Goal: Transaction & Acquisition: Purchase product/service

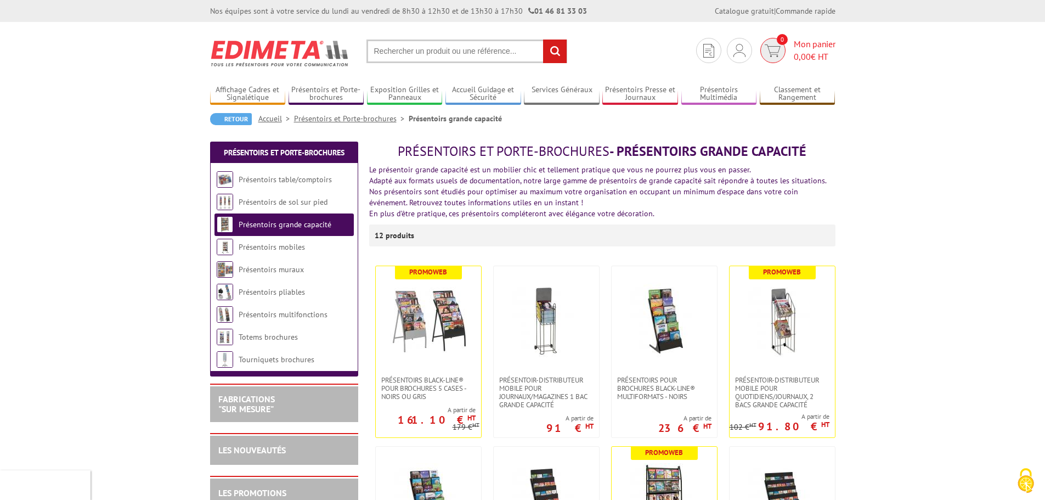
click at [796, 61] on span "0,00" at bounding box center [802, 56] width 17 height 11
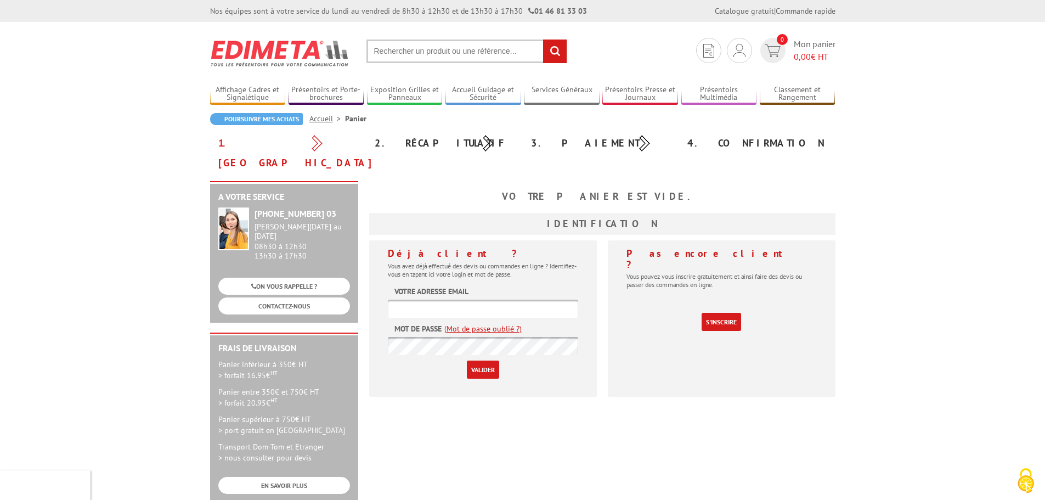
click at [445, 300] on input "text" at bounding box center [483, 309] width 190 height 18
type input "resaterravinea@gmail.com"
click at [503, 323] on link "(Mot de passe oublié ?)" at bounding box center [483, 328] width 77 height 11
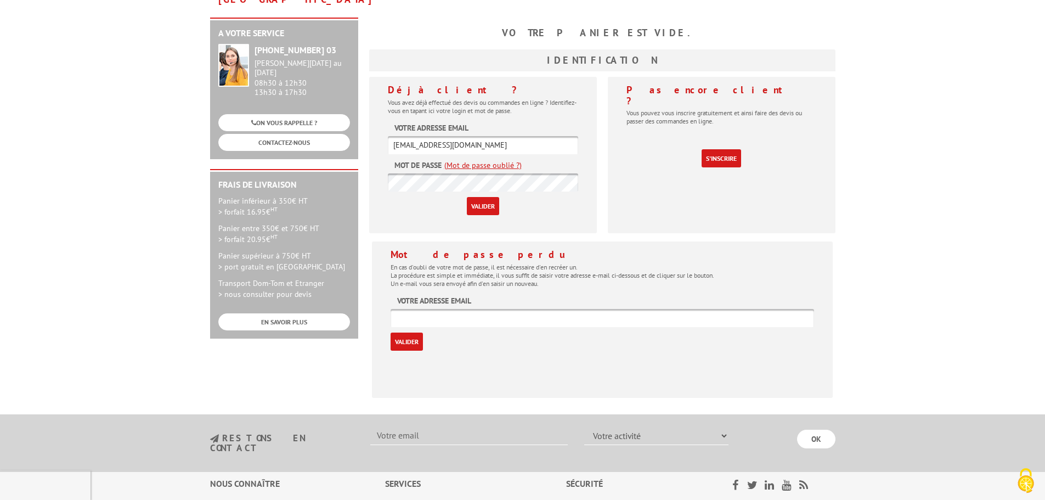
scroll to position [165, 0]
click at [442, 294] on label "Votre adresse email" at bounding box center [434, 299] width 74 height 11
drag, startPoint x: 439, startPoint y: 299, endPoint x: 462, endPoint y: 235, distance: 68.0
click at [439, 308] on input "text" at bounding box center [603, 317] width 424 height 18
click at [477, 135] on input "resaterravinea@gmail.com" at bounding box center [483, 144] width 190 height 18
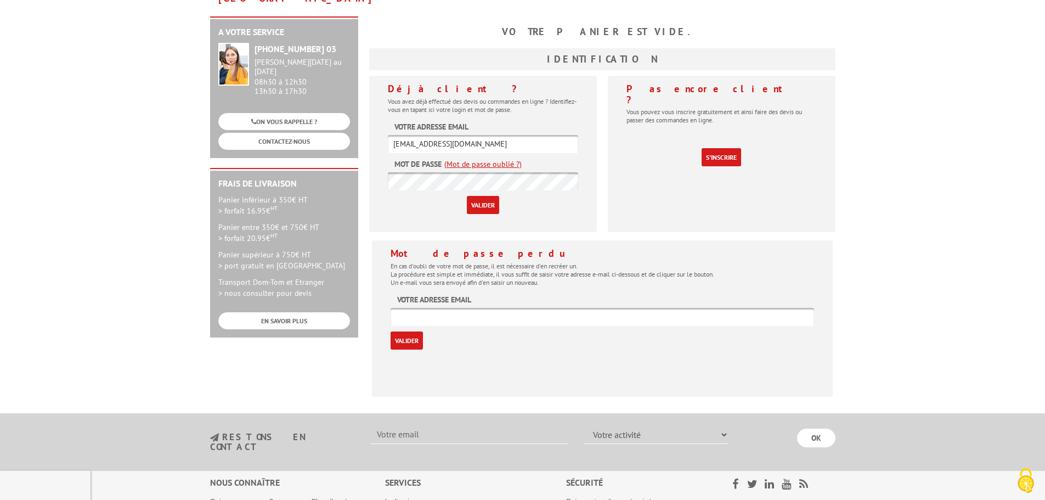
click at [477, 135] on input "resaterravinea@gmail.com" at bounding box center [483, 144] width 190 height 18
click at [151, 143] on body "Nos équipes sont à votre service du lundi au vendredi de 8h30 à 12h30 et de 13h…" at bounding box center [522, 250] width 1045 height 831
drag, startPoint x: 535, startPoint y: 314, endPoint x: 533, endPoint y: 295, distance: 19.8
click at [535, 313] on div "Mot de passe perdu En cas d'oubli de votre mot de passe, il est nécessaire d'en…" at bounding box center [603, 299] width 424 height 102
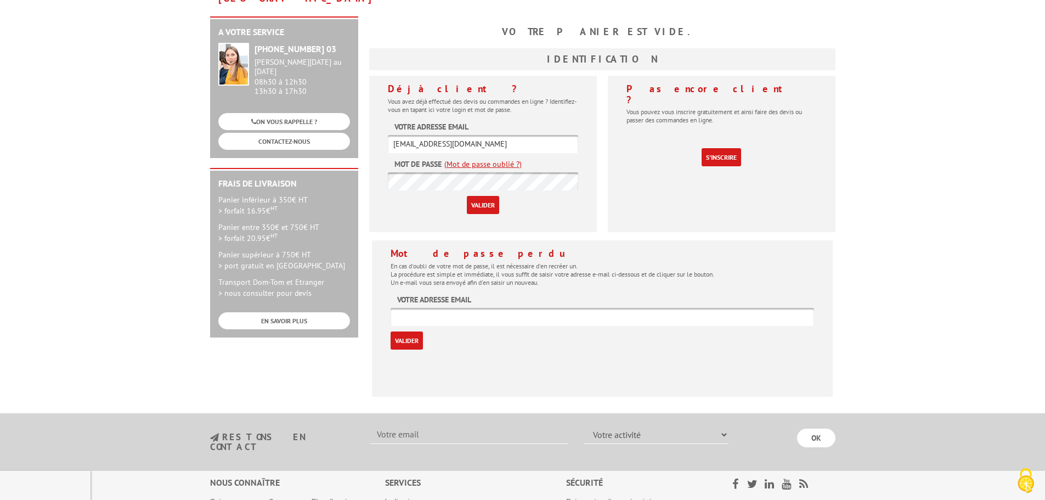
click at [530, 284] on div "Mot de passe perdu En cas d'oubli de votre mot de passe, il est nécessaire d'en…" at bounding box center [603, 299] width 424 height 102
click at [514, 284] on div "Mot de passe perdu En cas d'oubli de votre mot de passe, il est nécessaire d'en…" at bounding box center [603, 299] width 424 height 102
click at [515, 286] on div "Mot de passe perdu En cas d'oubli de votre mot de passe, il est nécessaire d'en…" at bounding box center [603, 299] width 424 height 102
click at [513, 308] on input "text" at bounding box center [603, 317] width 424 height 18
paste input "resaterravinea@gmail.com"
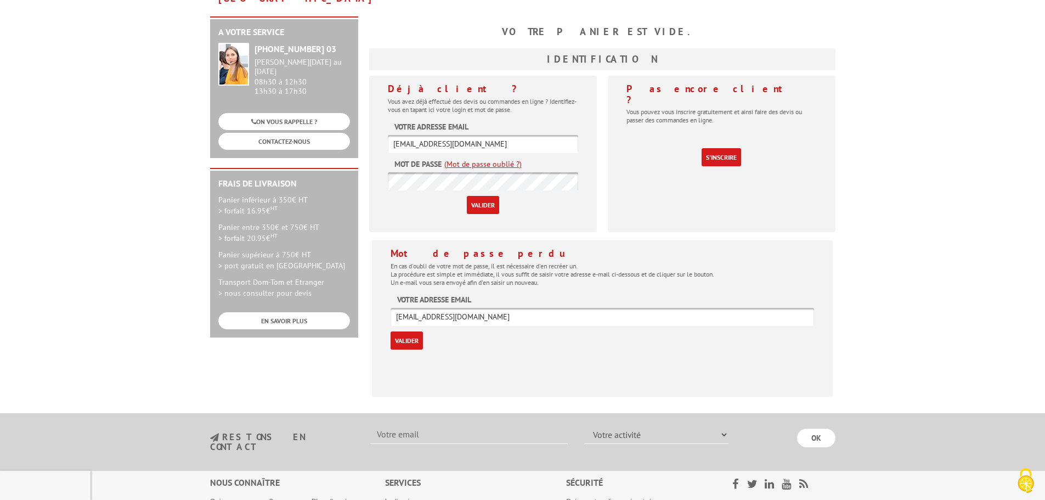
type input "resaterravinea@gmail.com"
click at [403, 331] on input "Valider" at bounding box center [407, 340] width 32 height 18
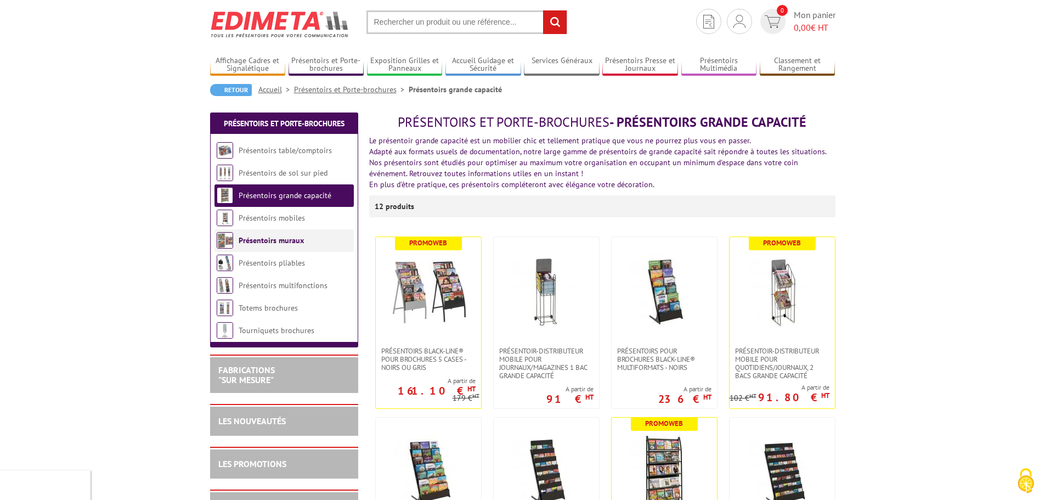
scroll to position [55, 0]
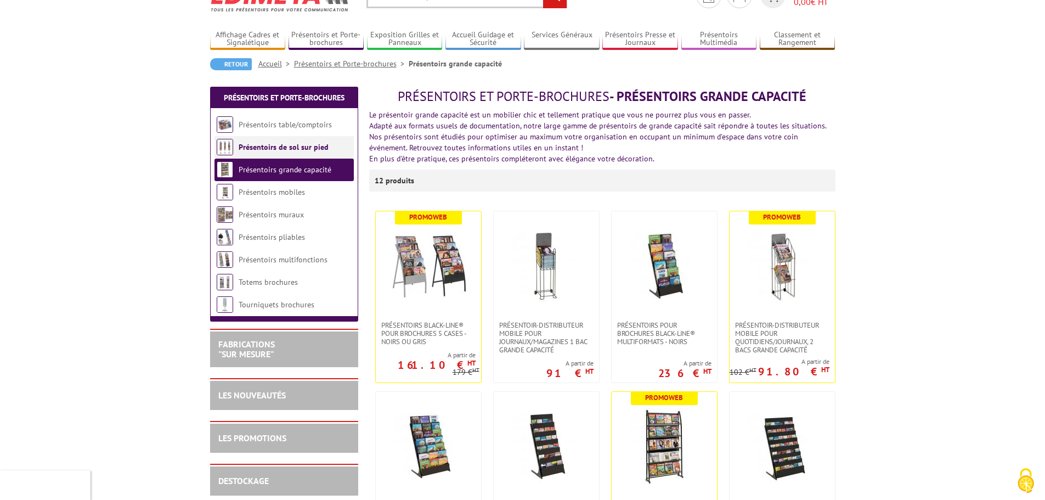
click at [308, 150] on link "Présentoirs de sol sur pied" at bounding box center [284, 147] width 90 height 10
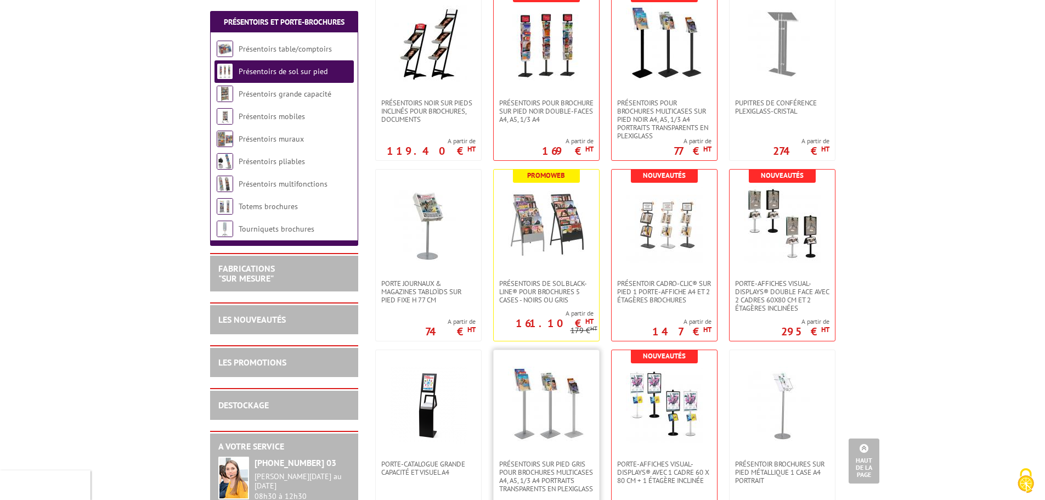
scroll to position [274, 0]
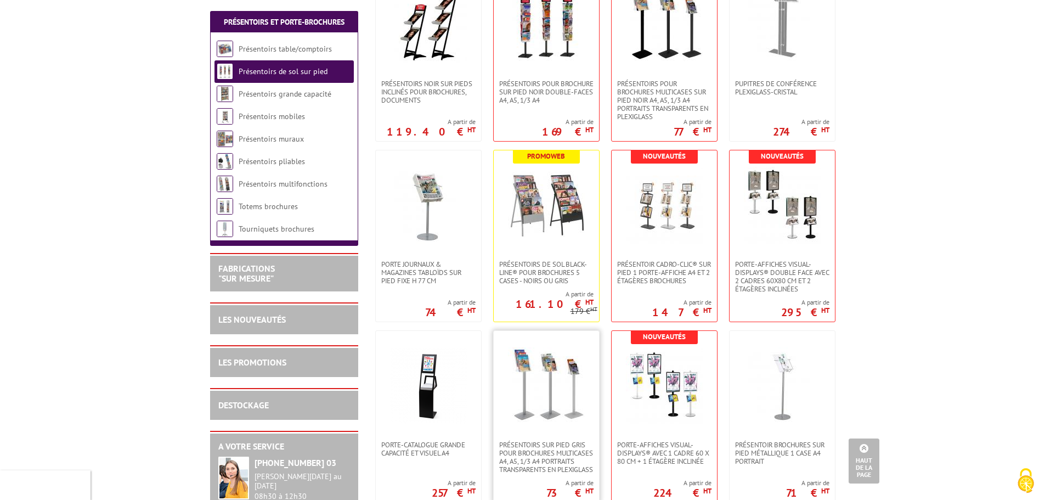
click at [540, 374] on img at bounding box center [546, 385] width 77 height 77
